Goal: Find specific page/section: Find specific page/section

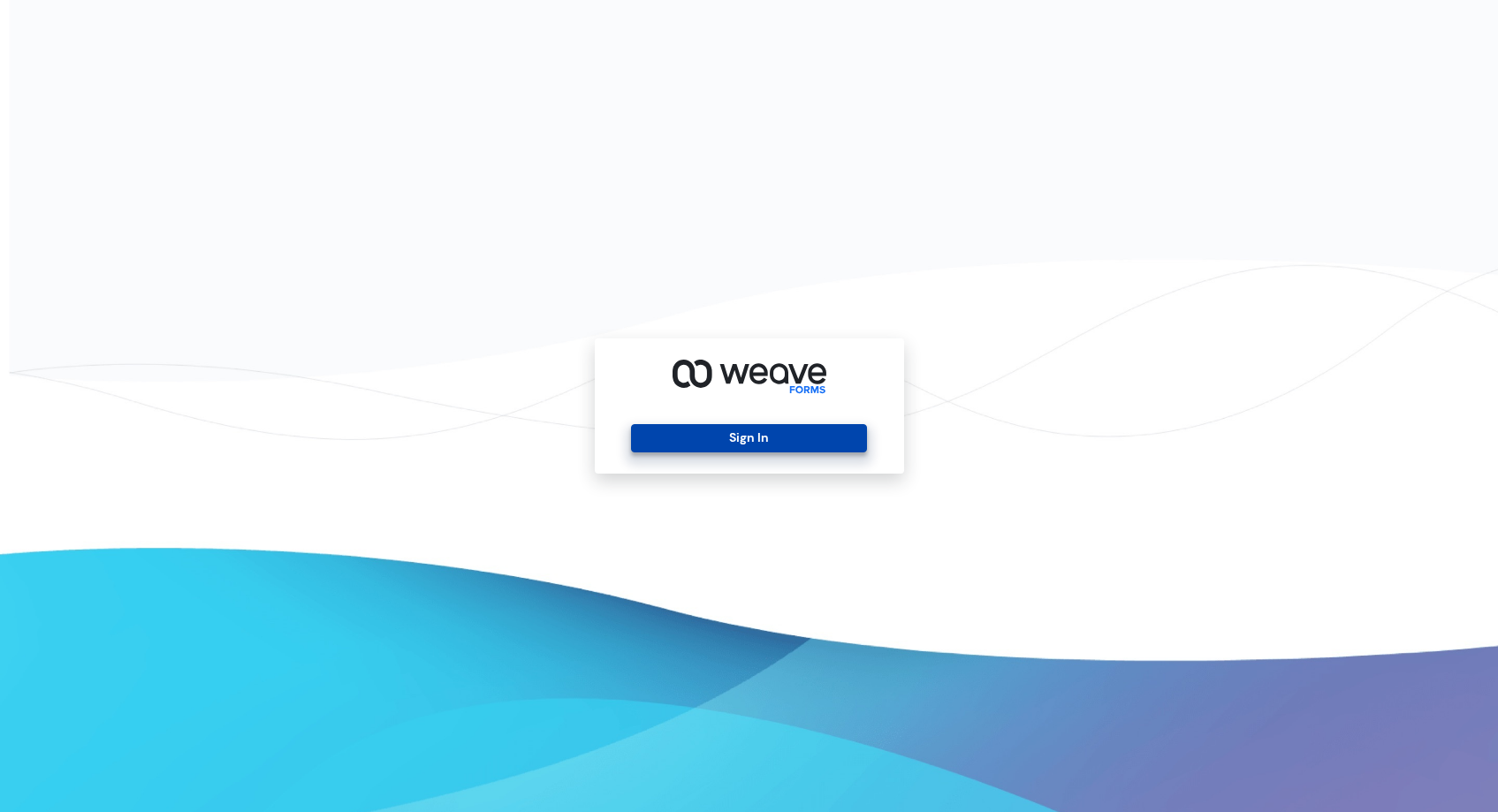
click at [788, 431] on button "Sign In" at bounding box center [748, 438] width 236 height 28
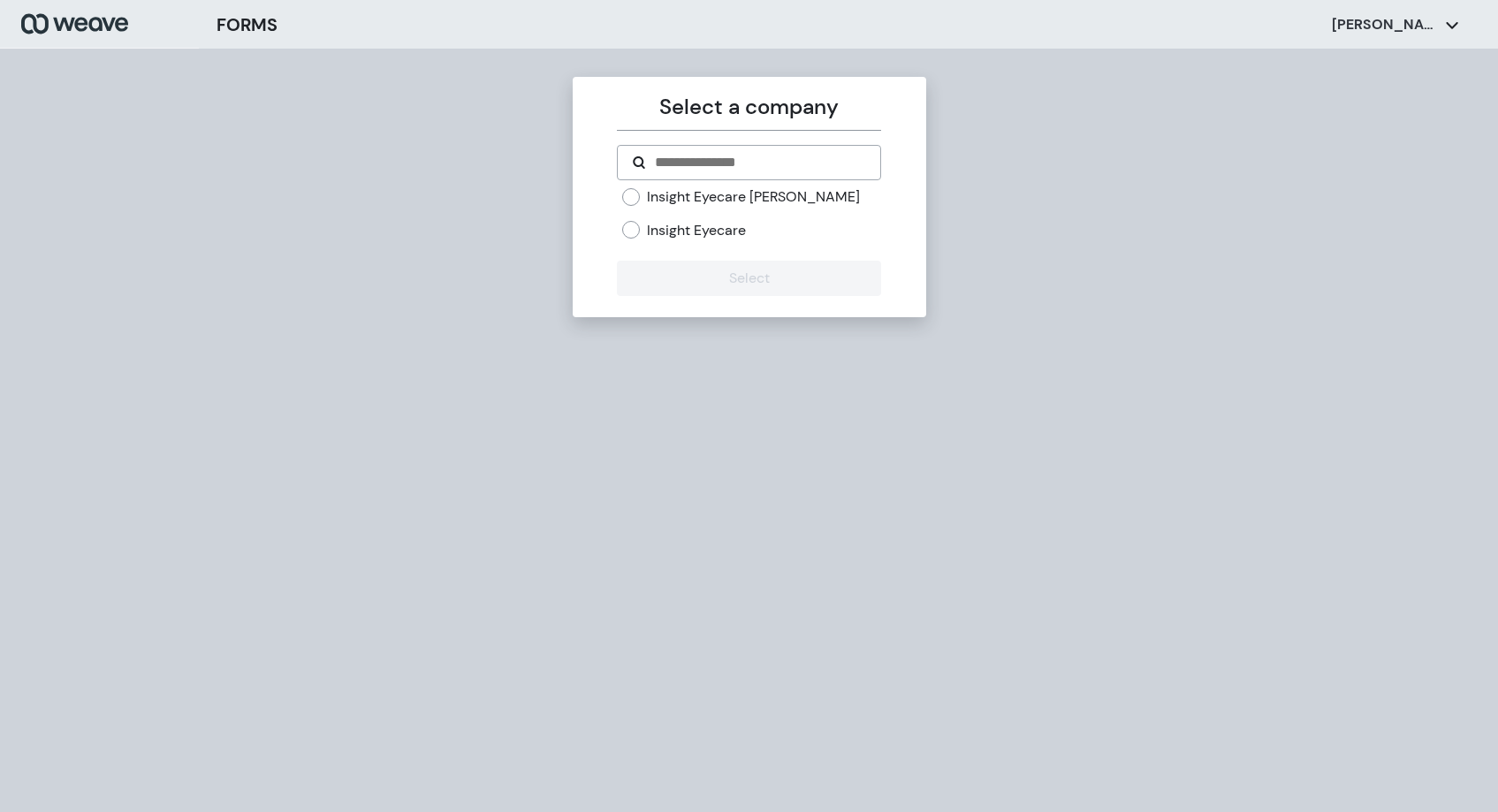
click at [739, 232] on label "Insight Eyecare" at bounding box center [696, 230] width 99 height 20
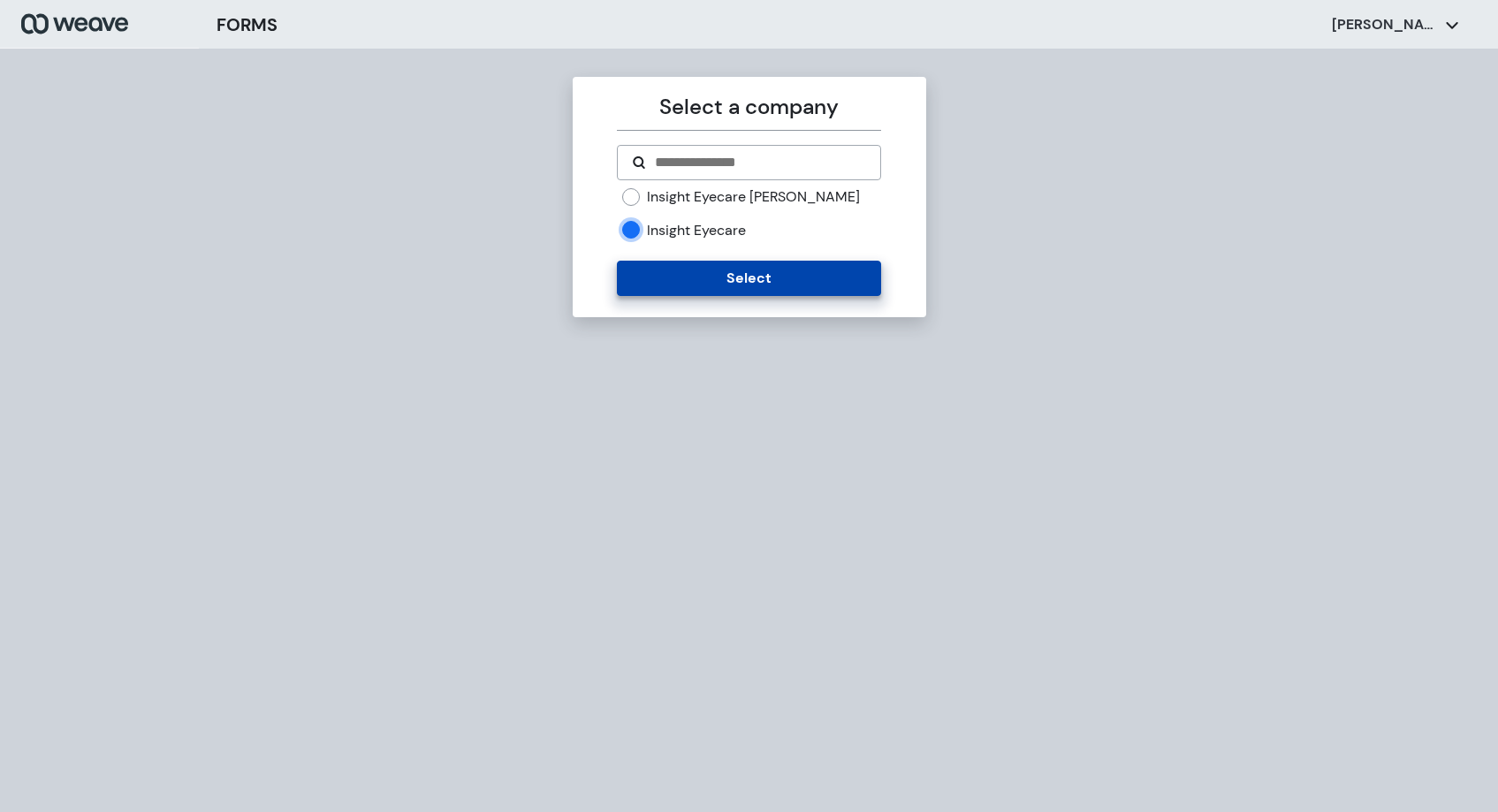
click at [747, 293] on button "Select" at bounding box center [748, 278] width 264 height 36
